Goal: Navigation & Orientation: Find specific page/section

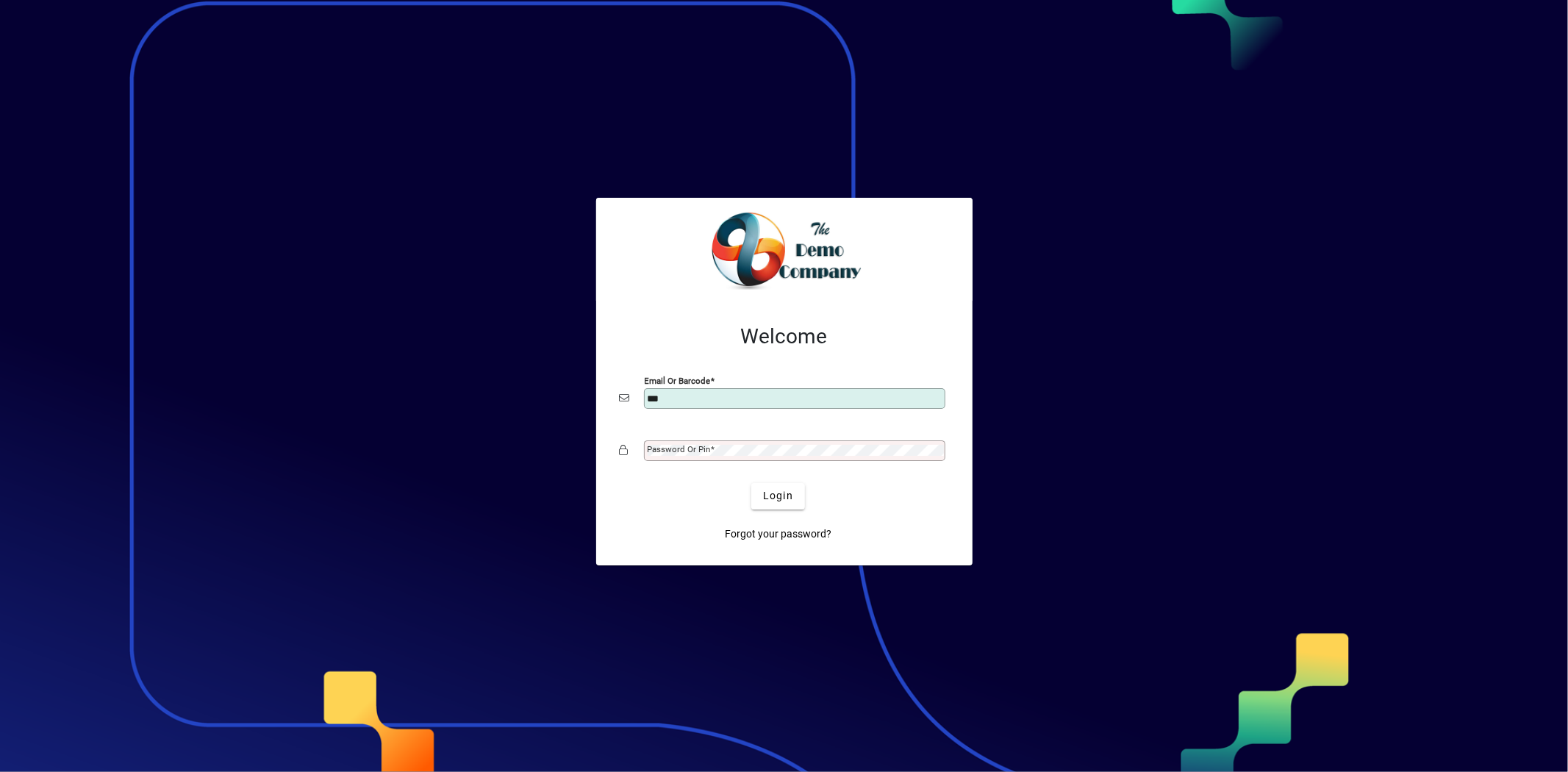
type input "**********"
click at [752, 483] on button "Login" at bounding box center [778, 496] width 53 height 27
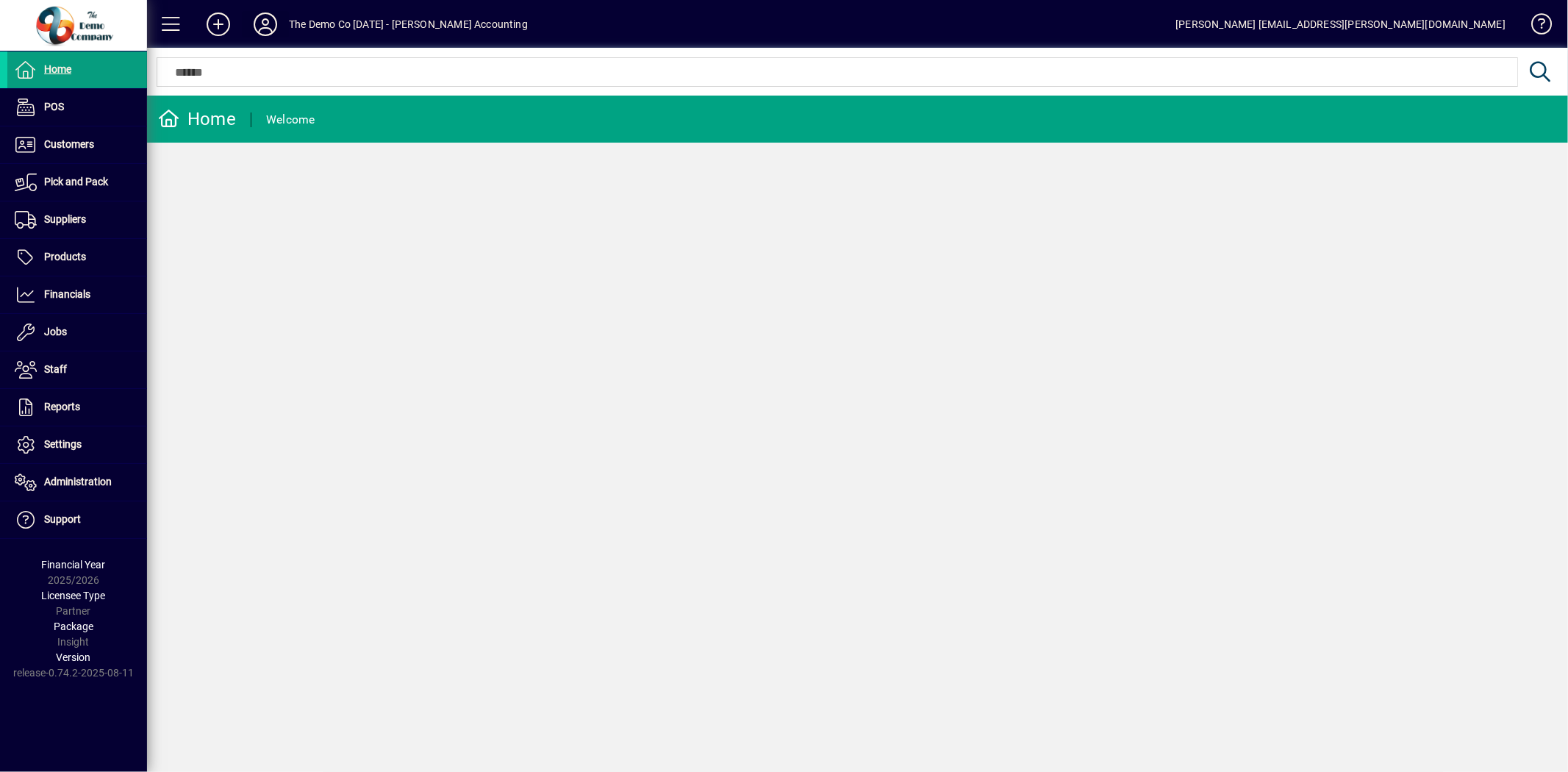
click at [258, 25] on icon at bounding box center [265, 24] width 29 height 24
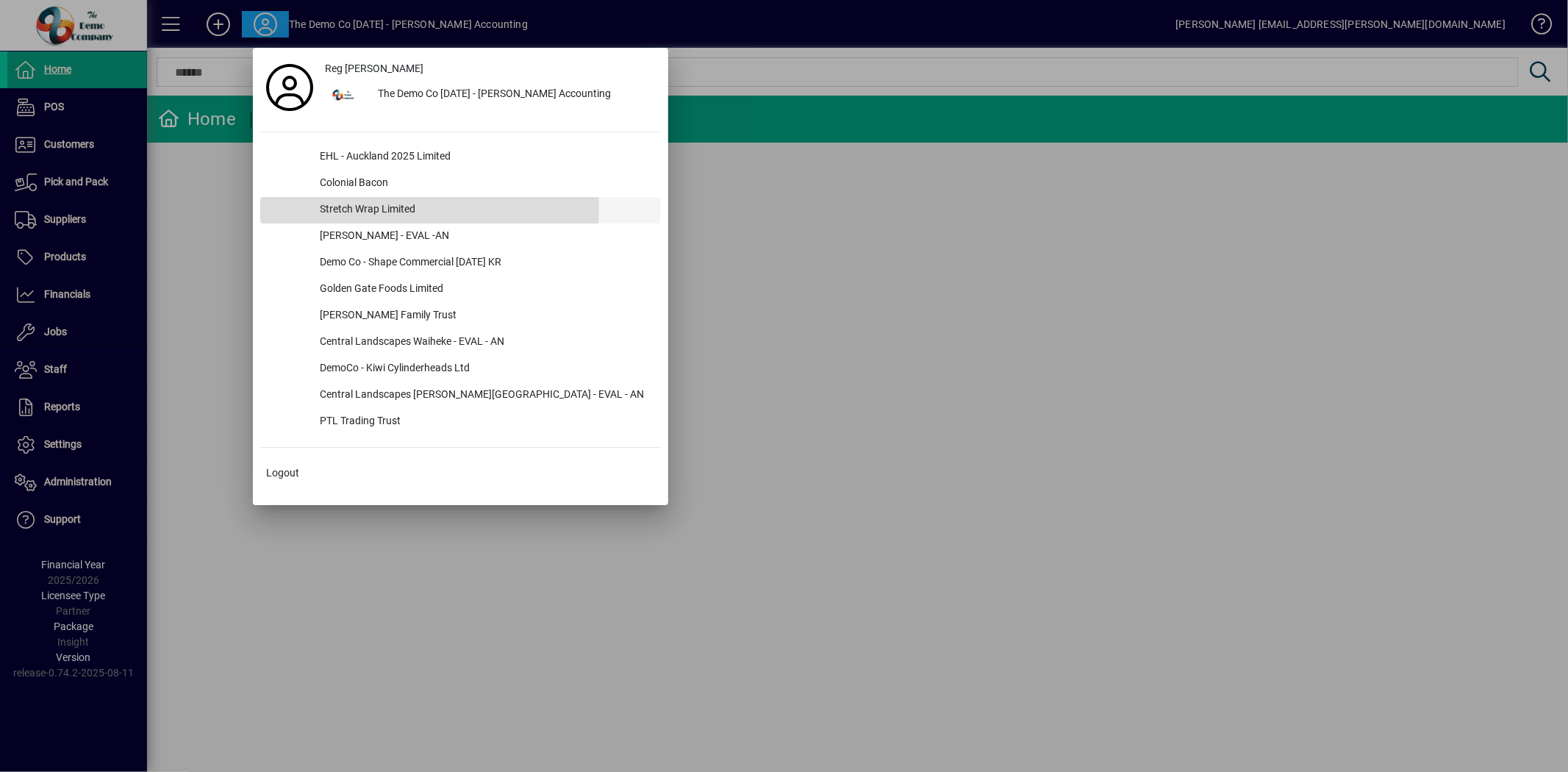
click at [354, 207] on div "Stretch Wrap Limited" at bounding box center [484, 210] width 353 height 27
